Goal: Navigation & Orientation: Find specific page/section

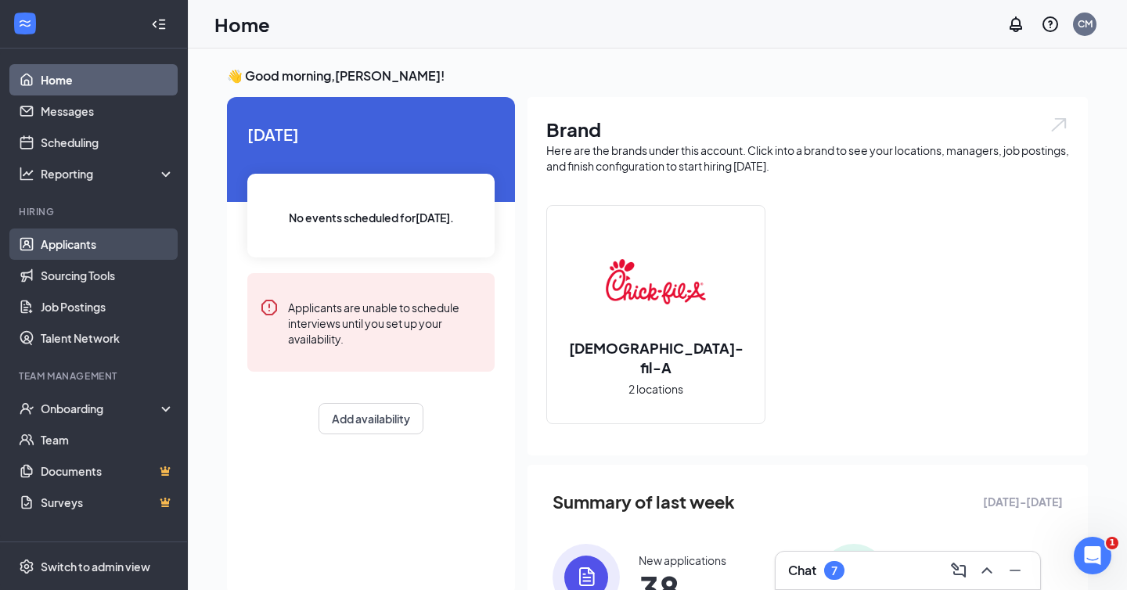
click at [76, 259] on link "Applicants" at bounding box center [108, 244] width 134 height 31
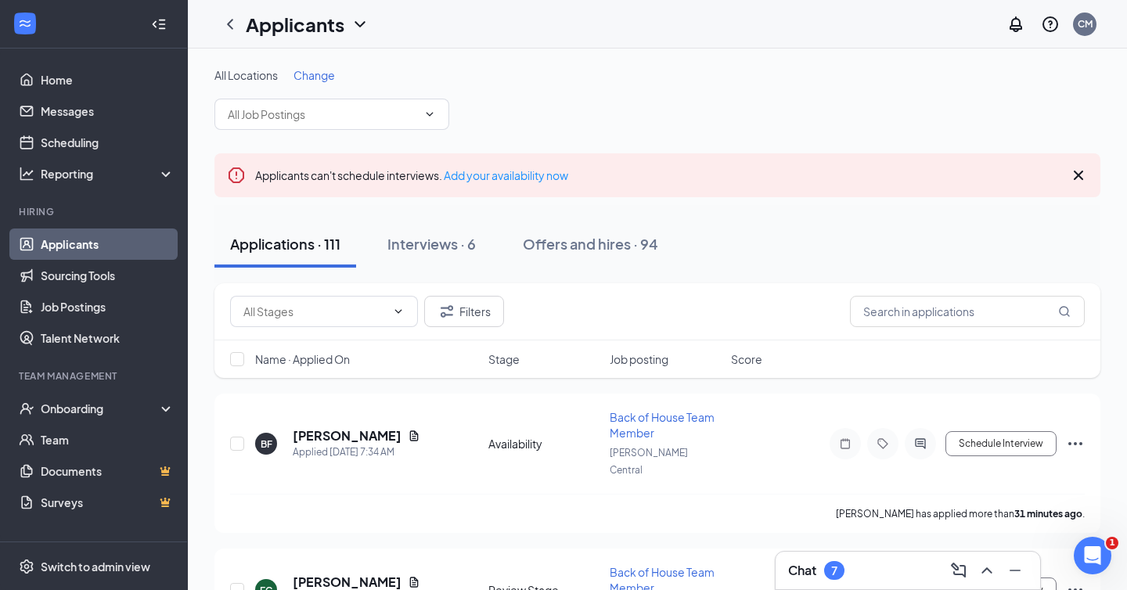
click at [315, 70] on span "Change" at bounding box center [314, 75] width 41 height 14
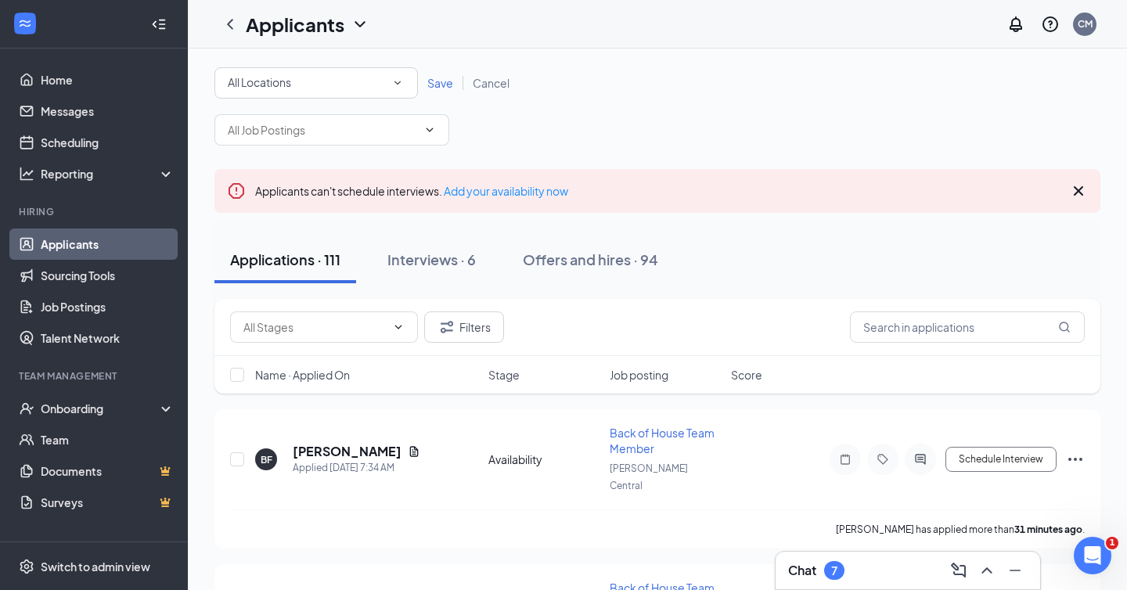
click at [314, 92] on div "All Locations" at bounding box center [316, 83] width 177 height 19
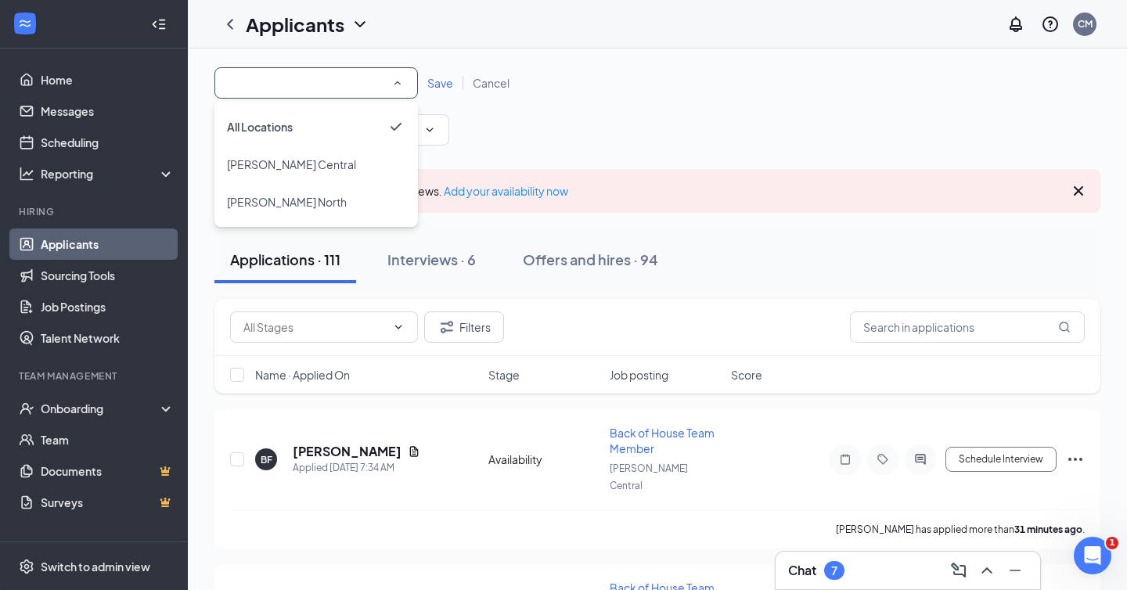
drag, startPoint x: 604, startPoint y: 43, endPoint x: 597, endPoint y: 41, distance: 8.2
click at [604, 43] on div "Applicants CM" at bounding box center [658, 24] width 940 height 49
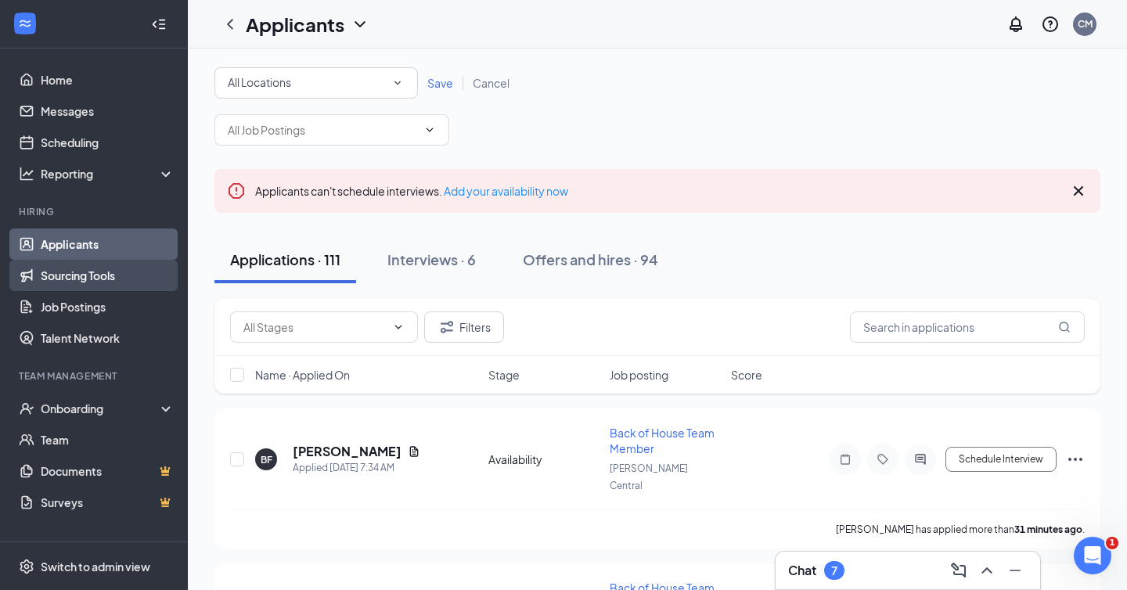
click at [66, 271] on link "Sourcing Tools" at bounding box center [108, 275] width 134 height 31
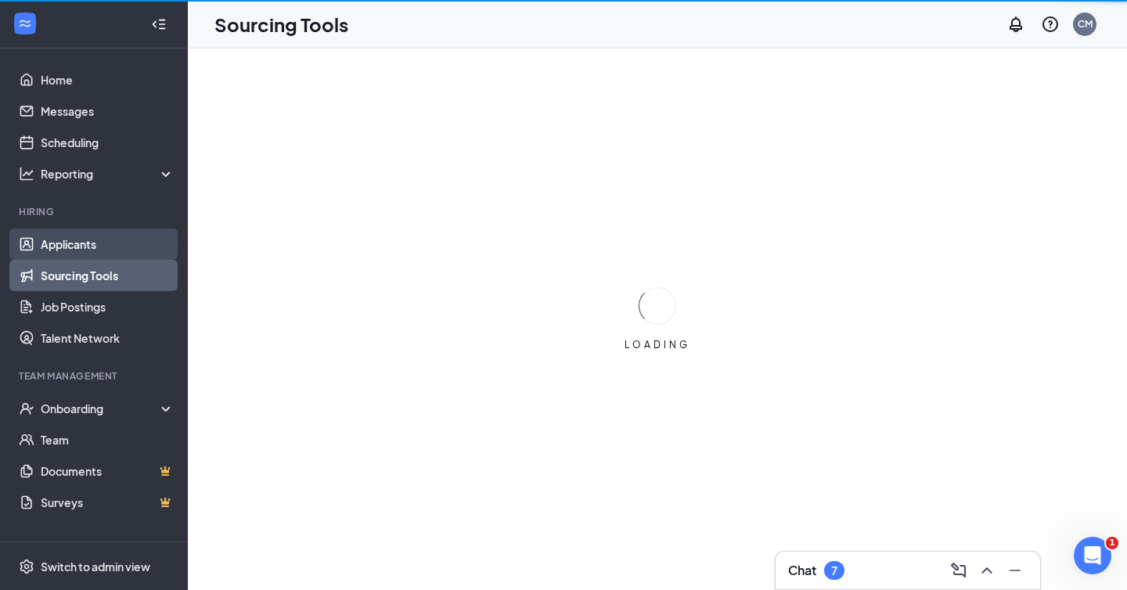
click at [70, 250] on link "Applicants" at bounding box center [108, 244] width 134 height 31
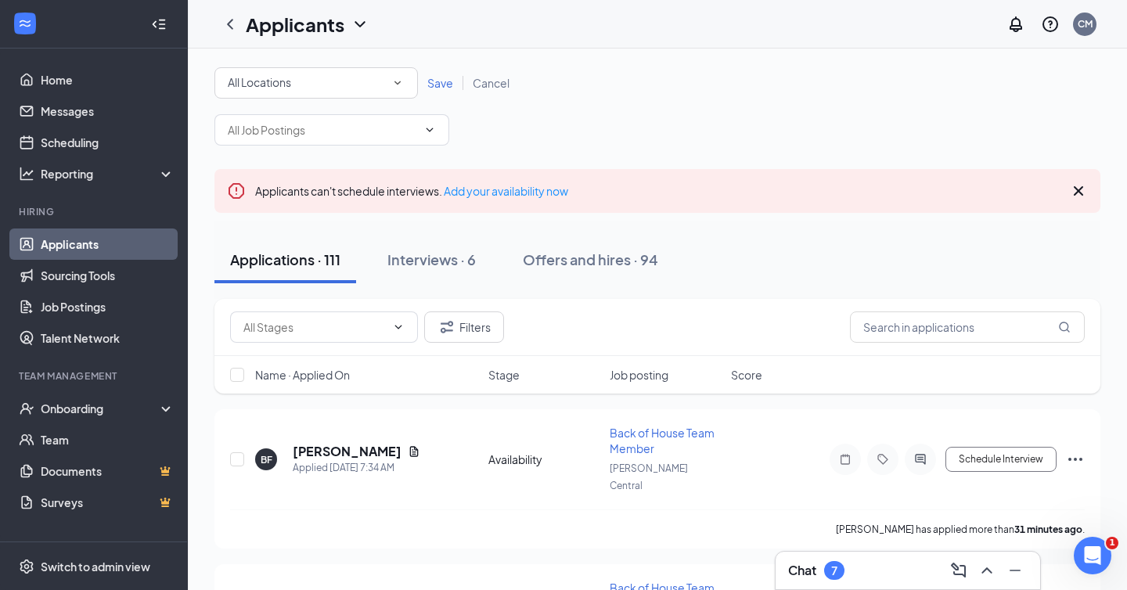
click at [70, 250] on link "Applicants" at bounding box center [108, 244] width 134 height 31
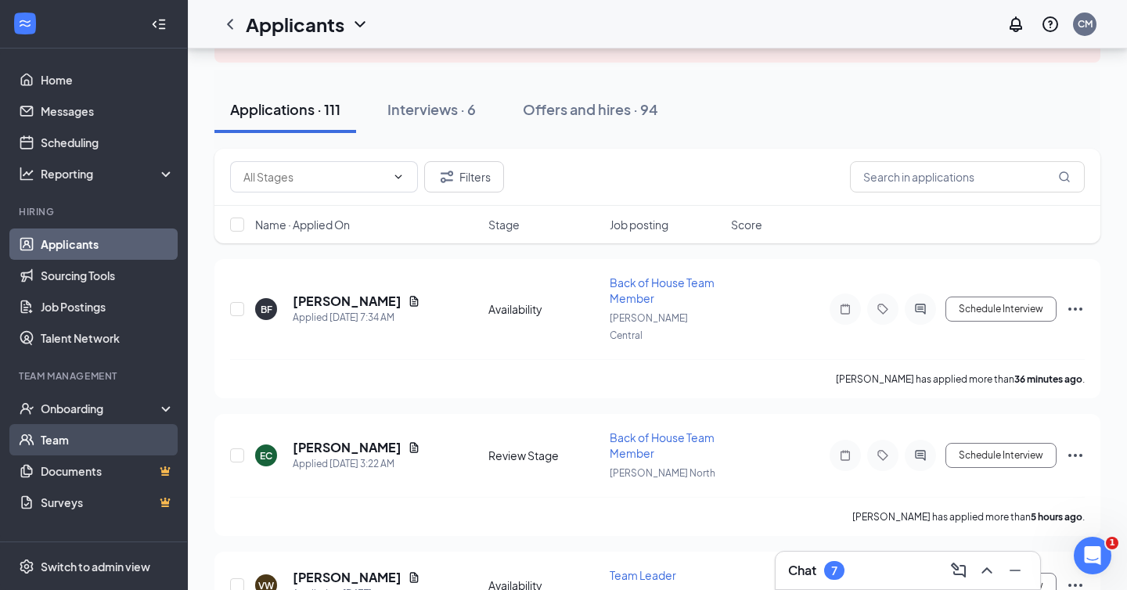
scroll to position [151, 0]
click at [117, 435] on link "Team" at bounding box center [108, 439] width 134 height 31
